Goal: Task Accomplishment & Management: Manage account settings

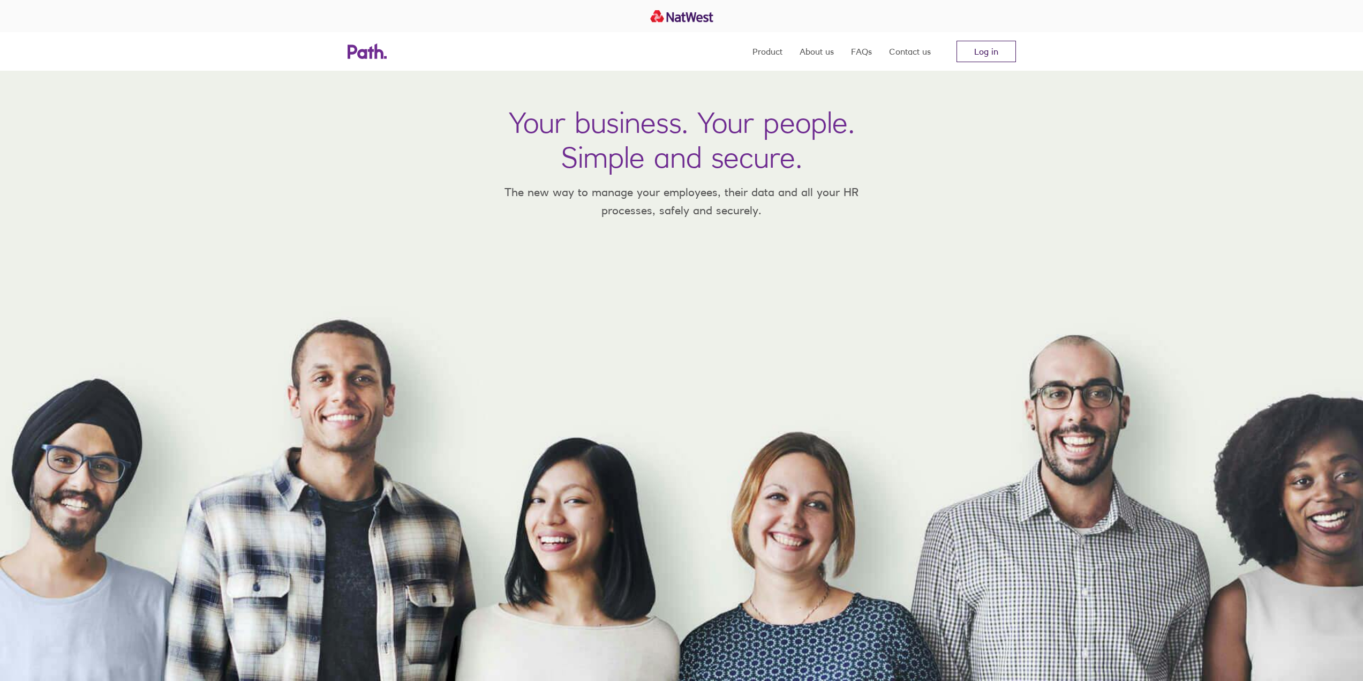
click at [986, 49] on link "Log in" at bounding box center [985, 51] width 59 height 21
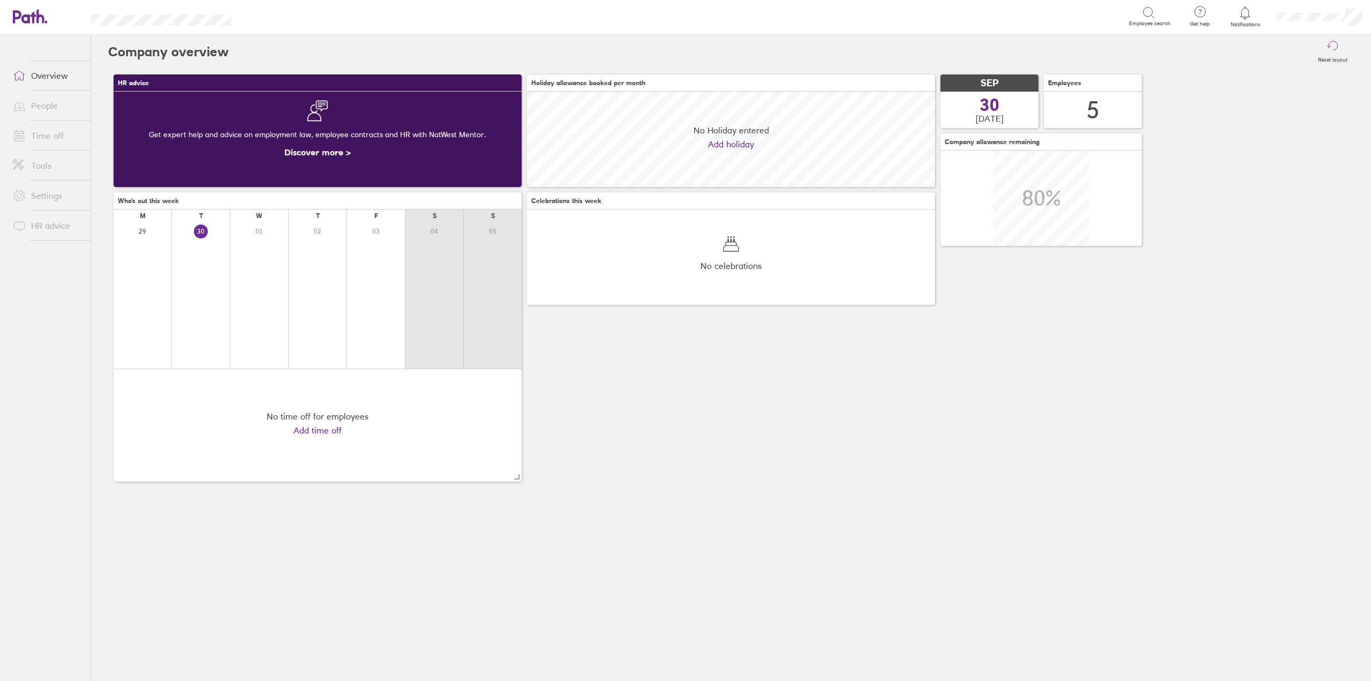
scroll to position [95, 408]
click at [52, 138] on link "Time off" at bounding box center [47, 135] width 86 height 21
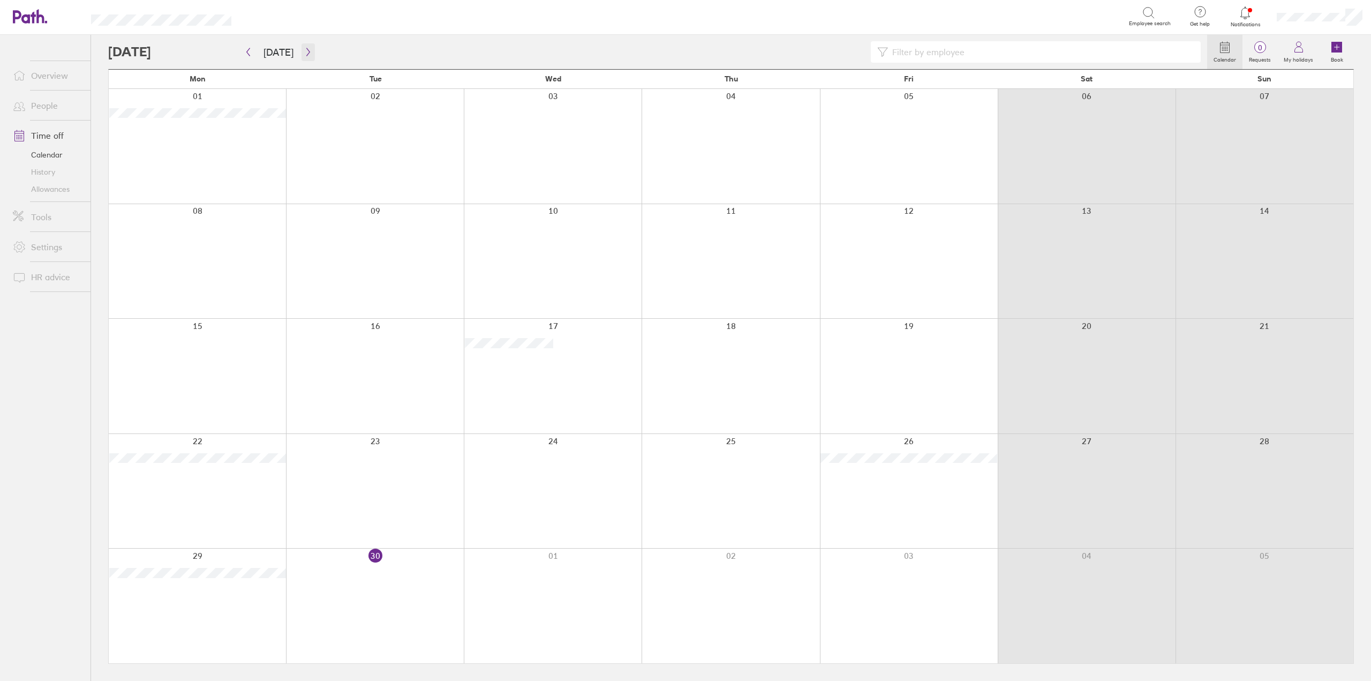
click at [304, 44] on button "button" at bounding box center [307, 52] width 13 height 18
click at [740, 630] on div at bounding box center [730, 605] width 178 height 115
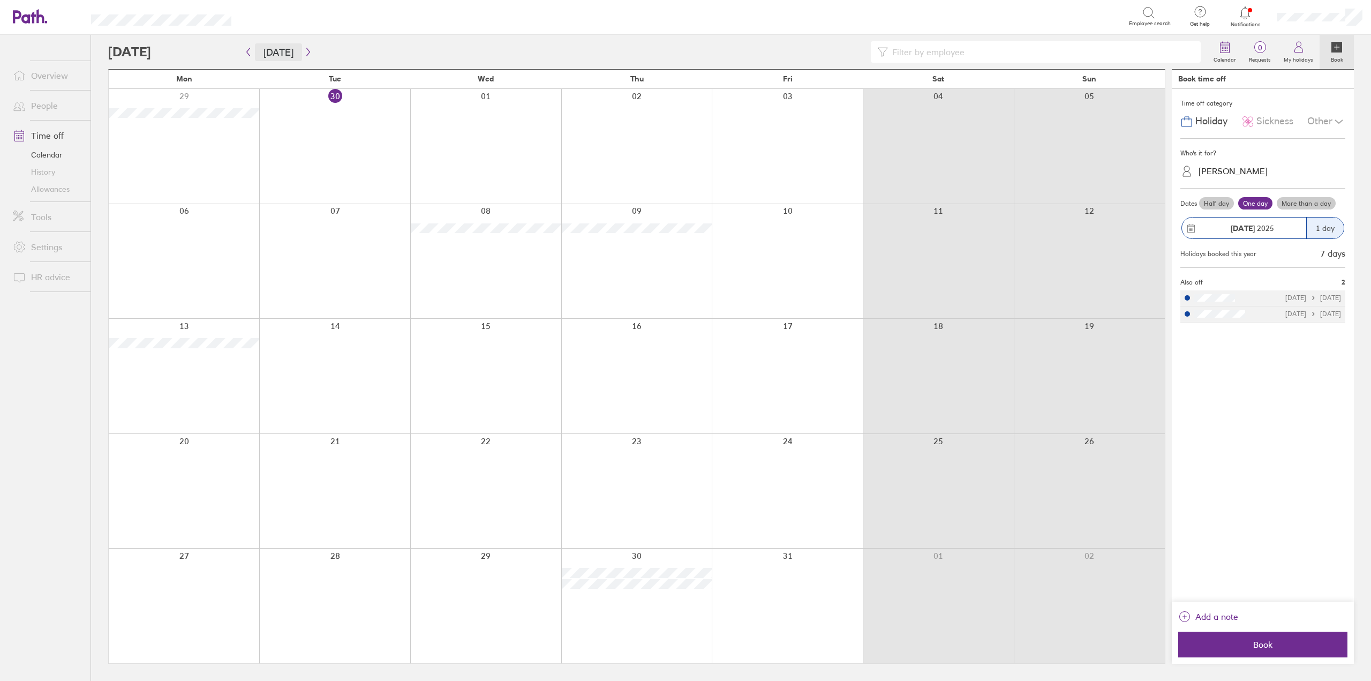
click at [266, 51] on button "Today" at bounding box center [278, 52] width 47 height 18
click at [43, 190] on link "Allowances" at bounding box center [47, 188] width 86 height 17
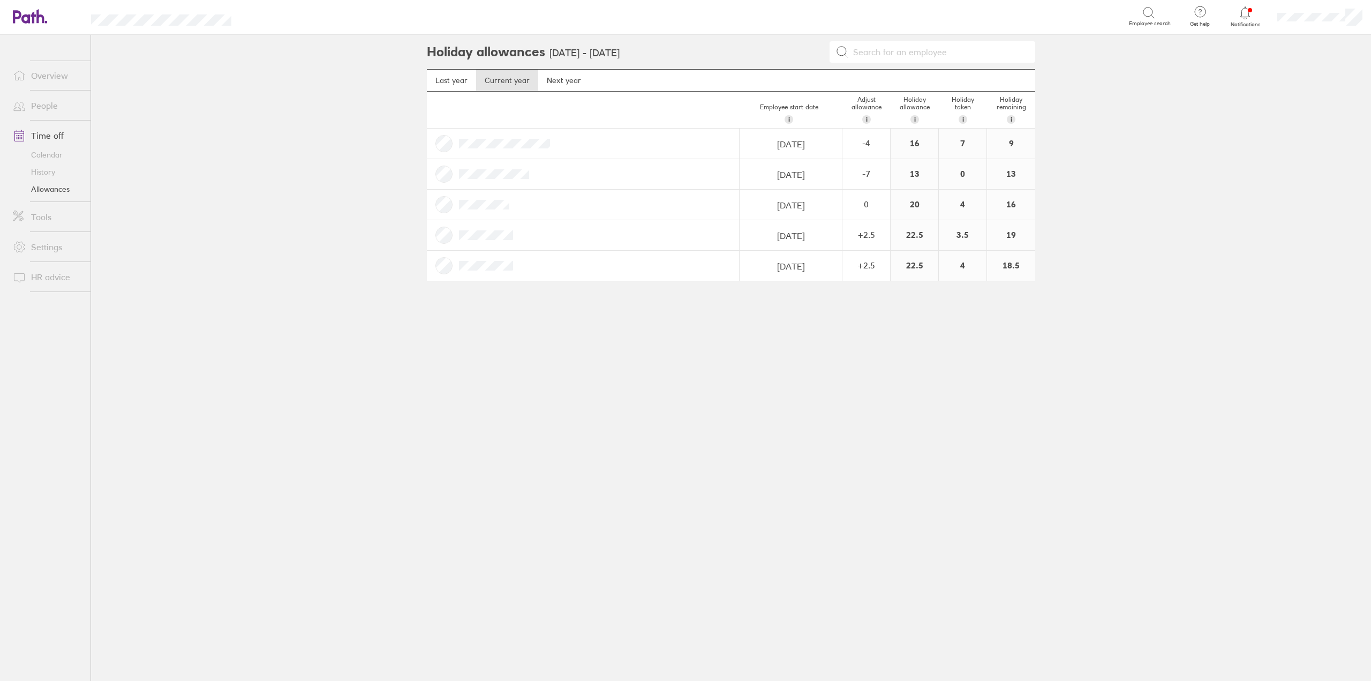
click at [47, 154] on link "Calendar" at bounding box center [47, 154] width 86 height 17
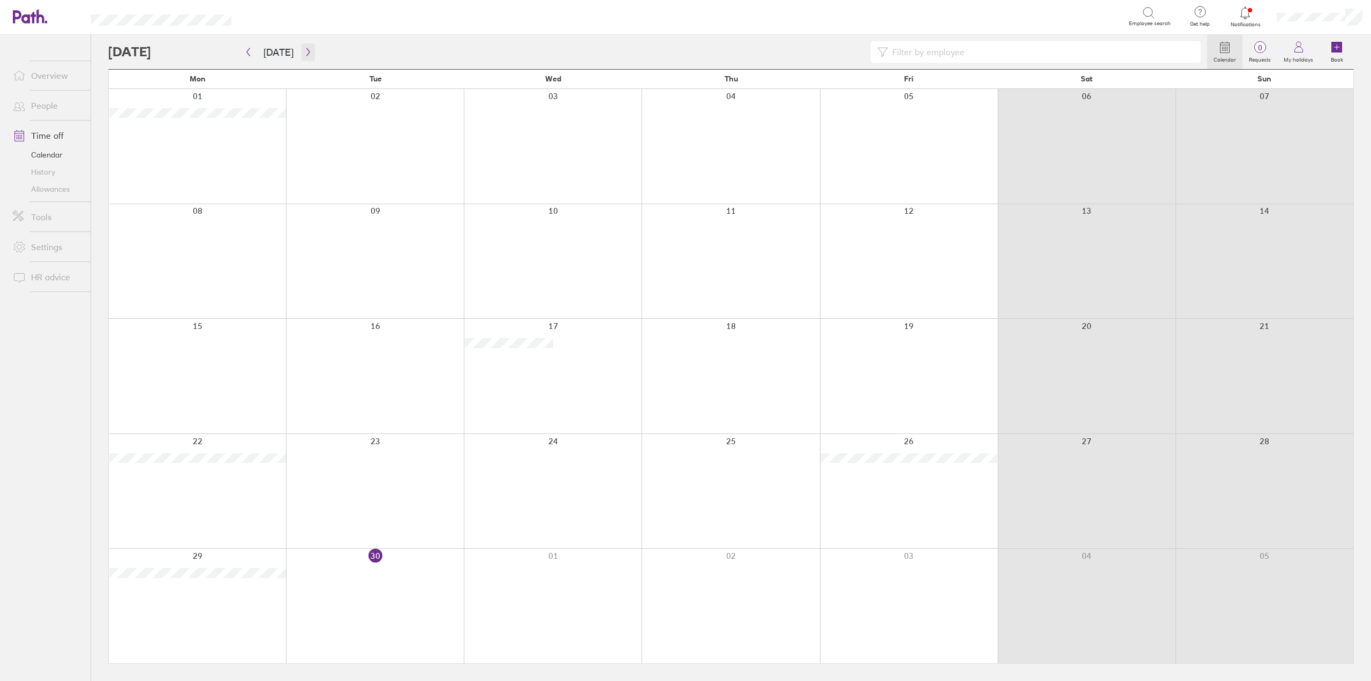
click at [307, 55] on icon "button" at bounding box center [308, 52] width 8 height 9
click at [309, 48] on button "button" at bounding box center [307, 52] width 13 height 18
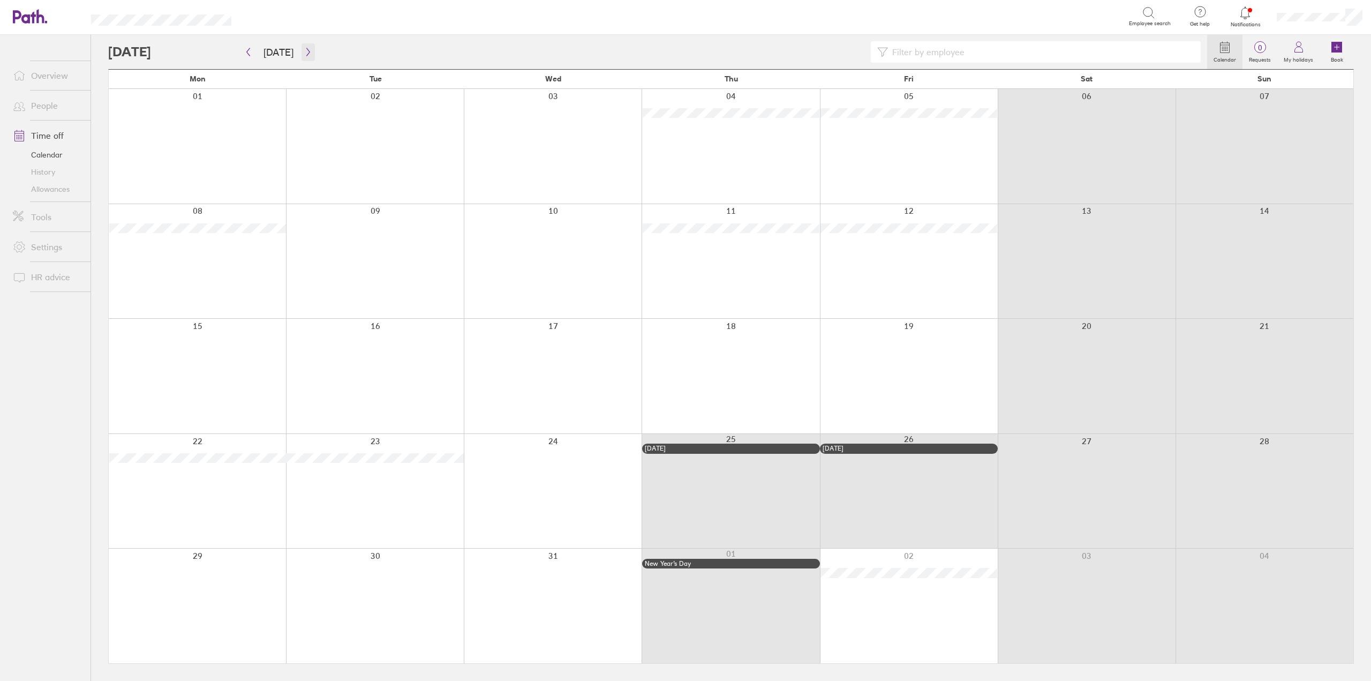
click at [307, 48] on icon "button" at bounding box center [308, 52] width 8 height 9
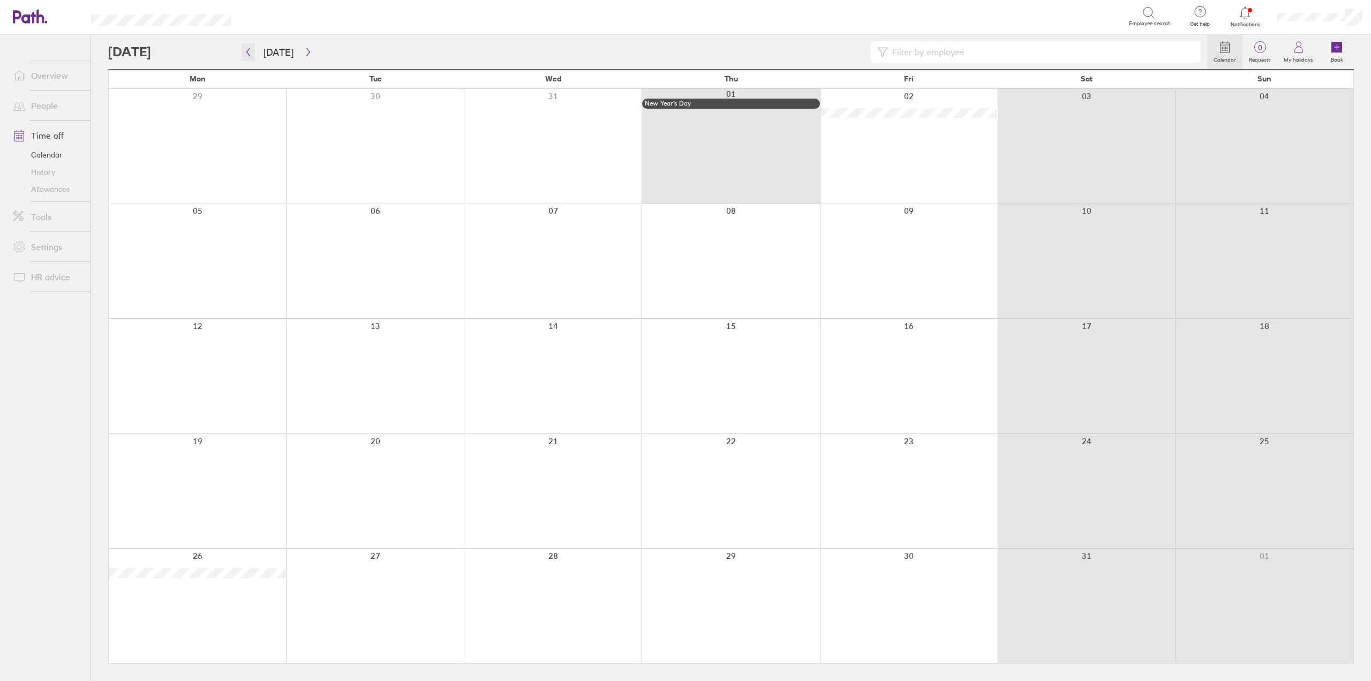
click at [249, 57] on button "button" at bounding box center [247, 52] width 13 height 18
